Goal: Information Seeking & Learning: Learn about a topic

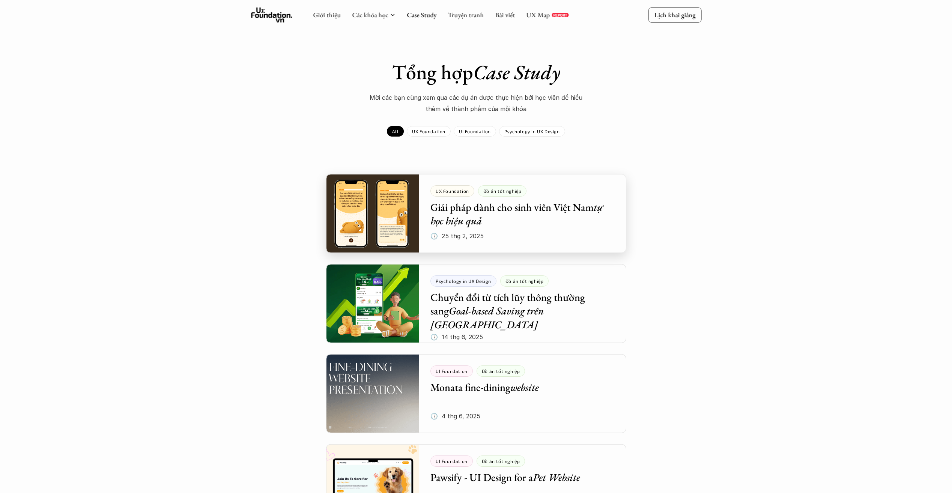
click at [503, 218] on div at bounding box center [476, 213] width 300 height 79
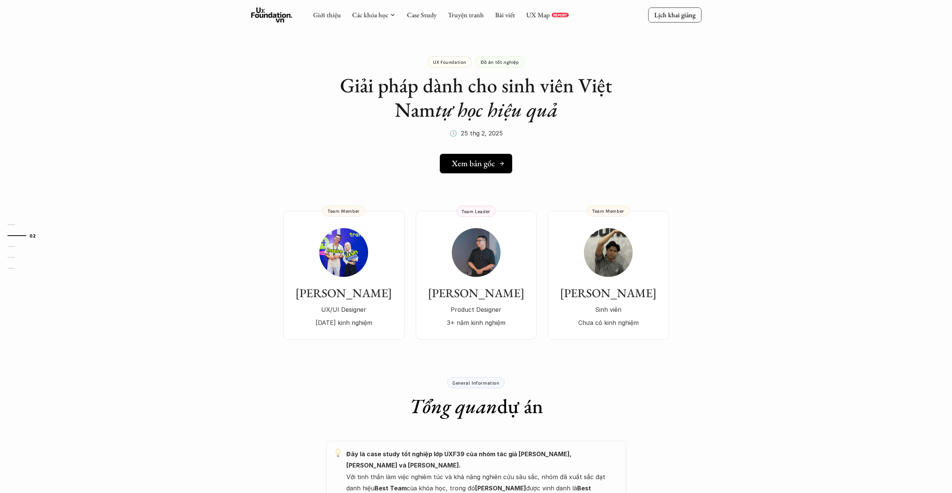
click at [482, 167] on h5 "Xem bản gốc" at bounding box center [473, 164] width 43 height 10
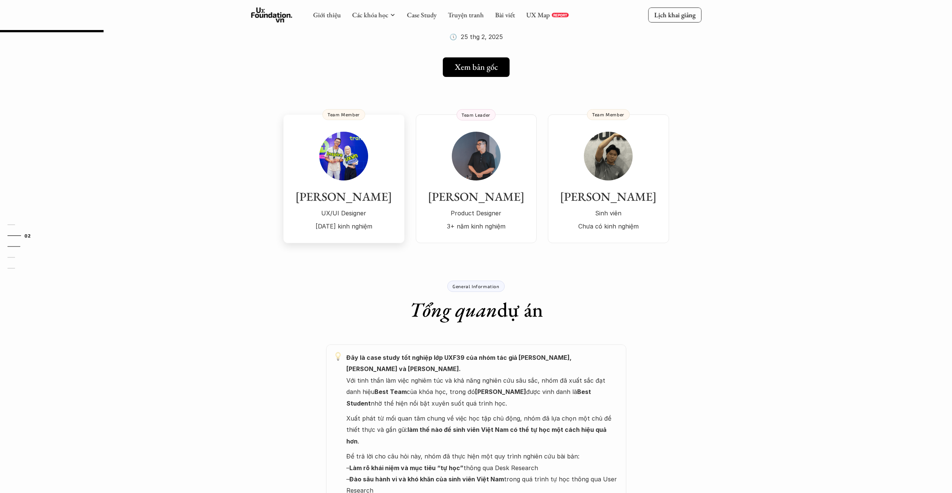
scroll to position [75, 0]
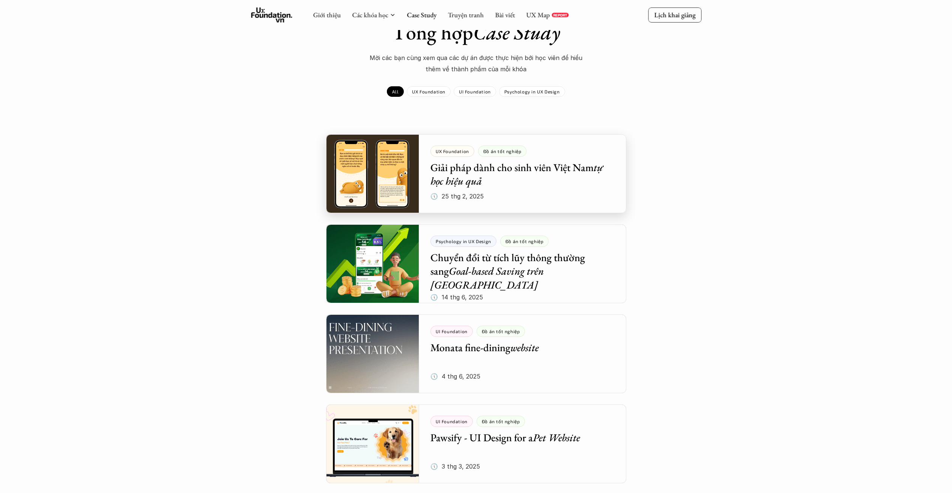
scroll to position [75, 0]
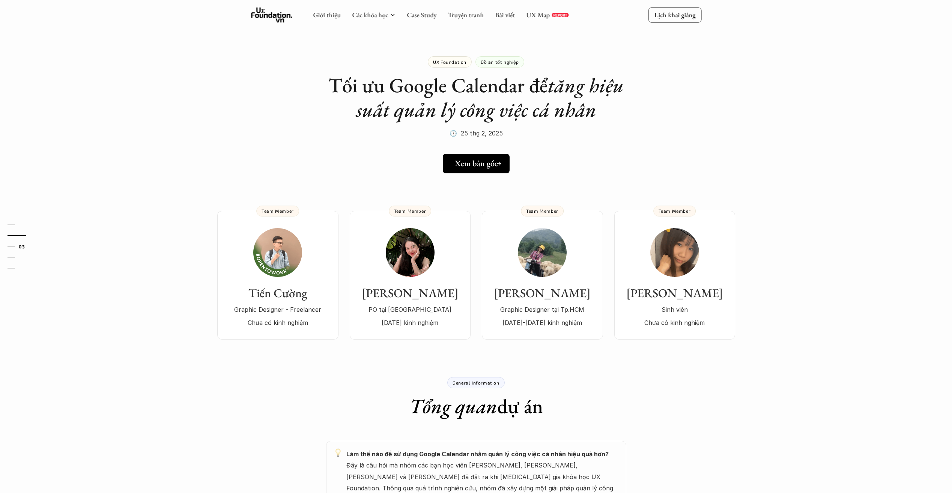
click at [475, 171] on link "Xem bản gốc" at bounding box center [476, 164] width 67 height 20
click at [484, 168] on link "Xem bản gốc" at bounding box center [475, 164] width 69 height 20
click at [462, 66] on div "UX Foundation" at bounding box center [450, 61] width 44 height 11
click at [532, 15] on link "UX Map" at bounding box center [538, 15] width 24 height 9
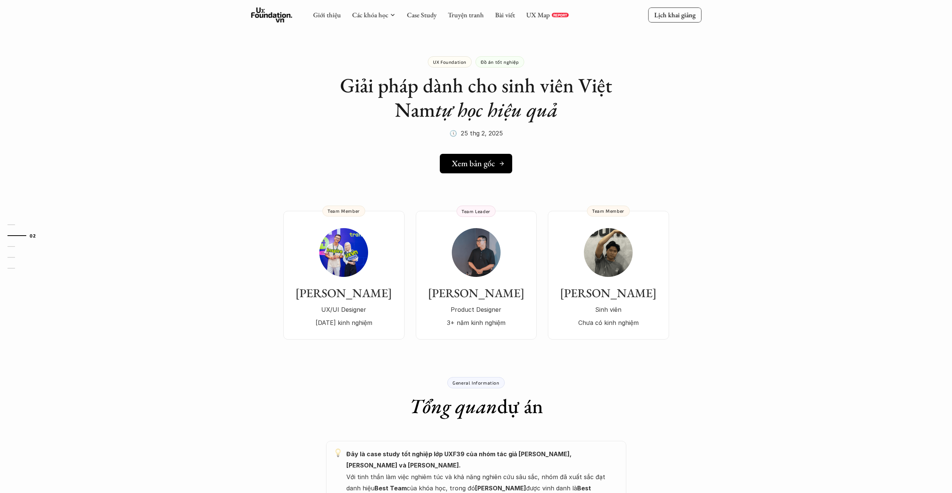
click at [493, 159] on h5 "Xem bản gốc" at bounding box center [473, 164] width 43 height 10
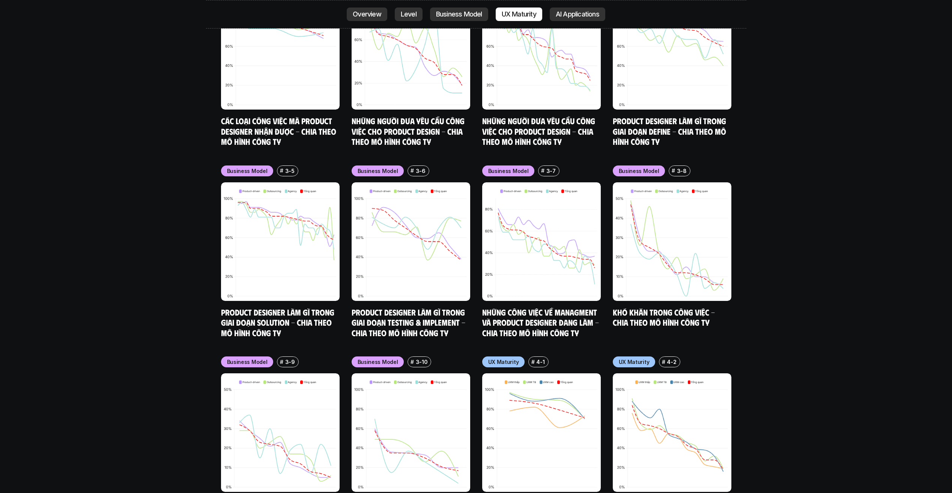
scroll to position [3451, 0]
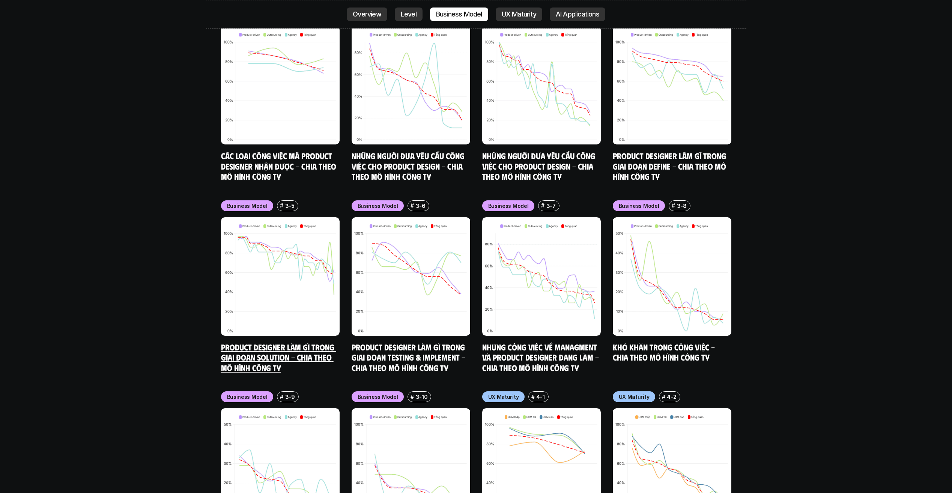
click at [275, 239] on img at bounding box center [280, 276] width 119 height 119
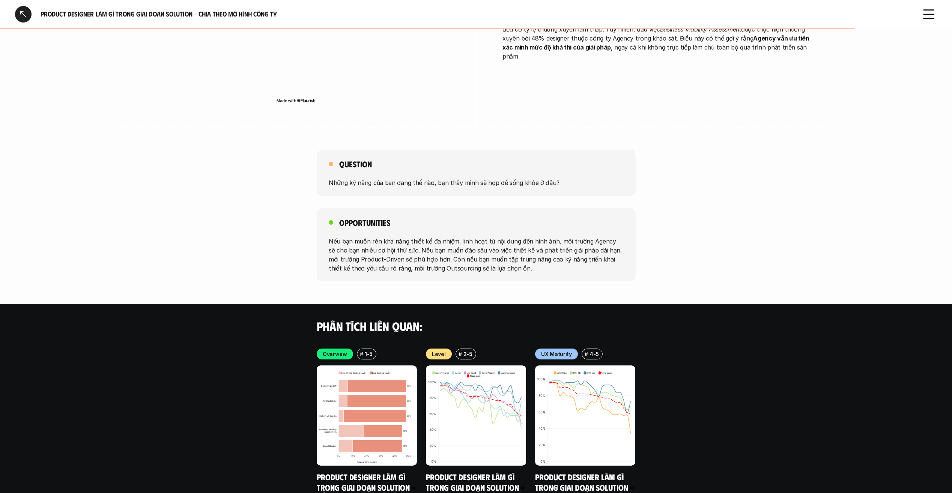
scroll to position [1430, 0]
